Goal: Information Seeking & Learning: Learn about a topic

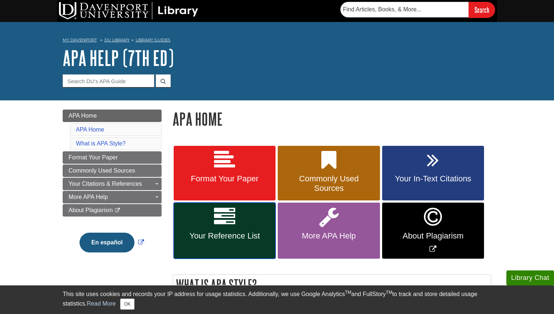
click at [226, 233] on span "Your Reference List" at bounding box center [224, 236] width 91 height 10
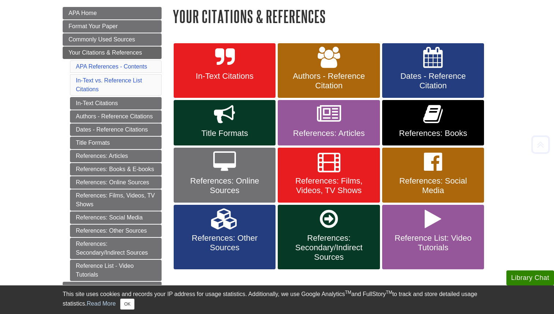
scroll to position [104, 0]
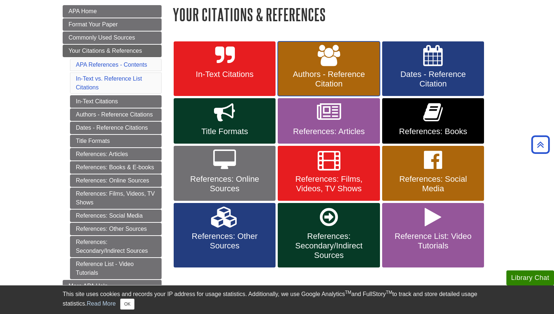
click at [340, 78] on span "Authors - Reference Citation" at bounding box center [328, 79] width 91 height 19
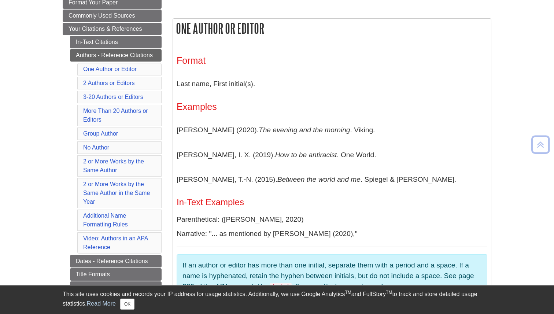
scroll to position [130, 0]
